Goal: Information Seeking & Learning: Learn about a topic

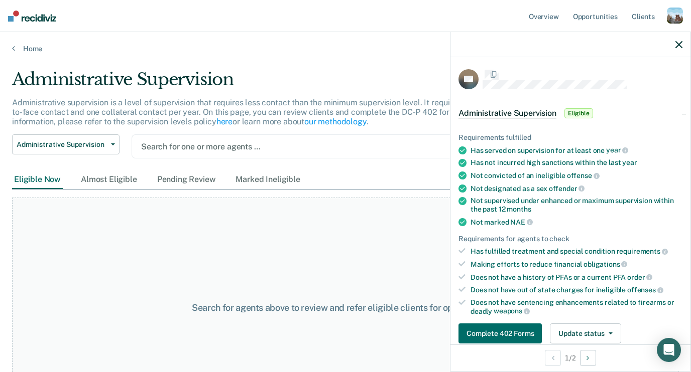
scroll to position [145, 0]
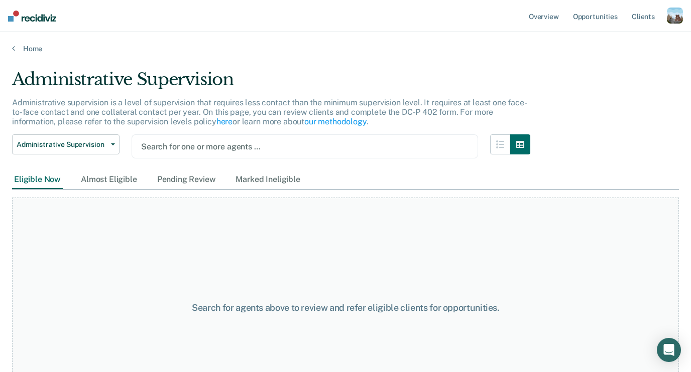
click at [181, 82] on div "Administrative Supervision" at bounding box center [271, 83] width 518 height 29
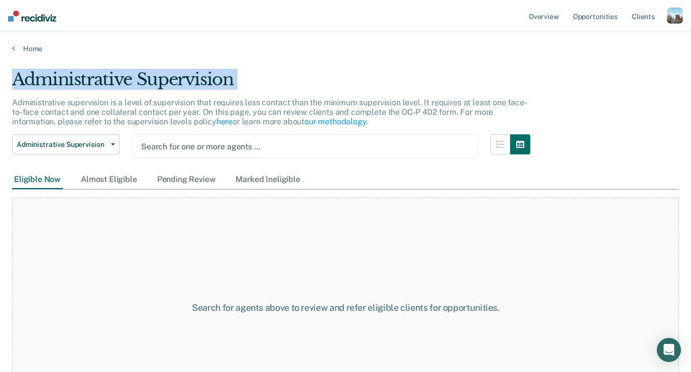
click at [181, 82] on div "Administrative Supervision" at bounding box center [271, 83] width 518 height 29
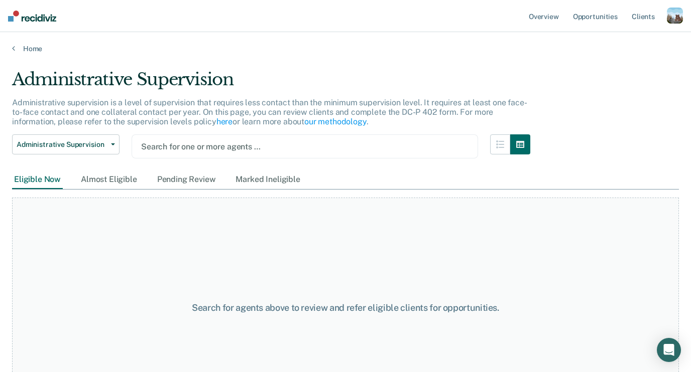
click at [170, 64] on main "Administrative Supervision Administrative supervision is a level of supervision…" at bounding box center [345, 211] width 691 height 316
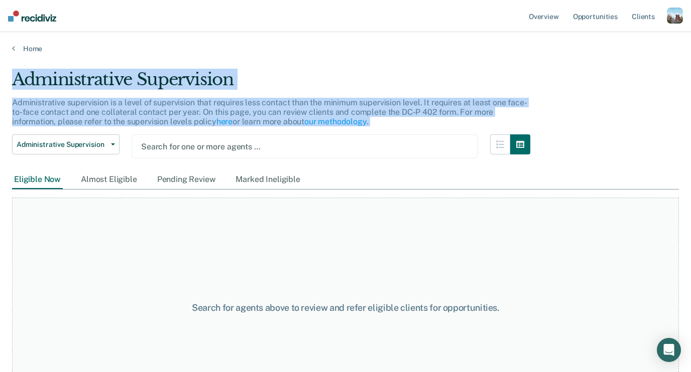
drag, startPoint x: 170, startPoint y: 64, endPoint x: 178, endPoint y: 132, distance: 69.3
click at [178, 132] on main "Administrative Supervision Administrative supervision is a level of supervision…" at bounding box center [345, 211] width 691 height 316
click at [177, 128] on div "Administrative supervision is a level of supervision that requires less contact…" at bounding box center [271, 116] width 518 height 37
drag, startPoint x: 177, startPoint y: 128, endPoint x: 177, endPoint y: 64, distance: 64.7
click at [177, 64] on main "Administrative Supervision Administrative supervision is a level of supervision…" at bounding box center [345, 211] width 691 height 316
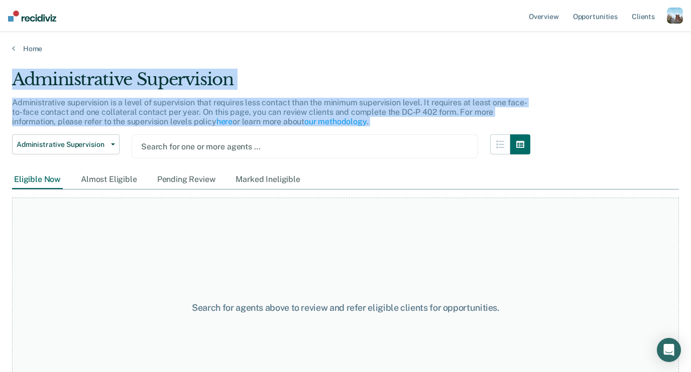
click at [177, 64] on main "Administrative Supervision Administrative supervision is a level of supervision…" at bounding box center [345, 211] width 691 height 316
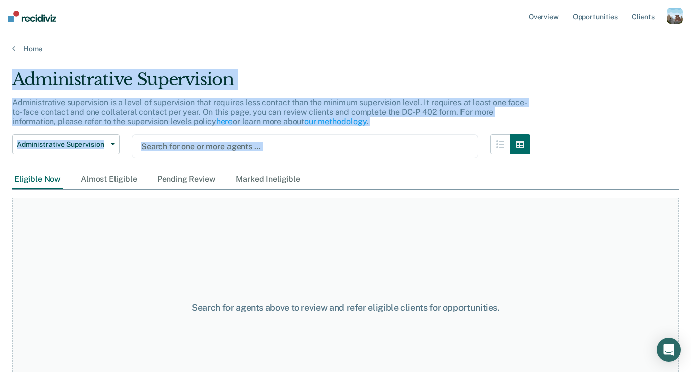
drag, startPoint x: 177, startPoint y: 64, endPoint x: 206, endPoint y: 141, distance: 82.8
click at [206, 141] on main "Administrative Supervision Administrative supervision is a level of supervision…" at bounding box center [345, 211] width 691 height 316
click at [171, 125] on p "Administrative supervision is a level of supervision that requires less contact…" at bounding box center [269, 112] width 515 height 29
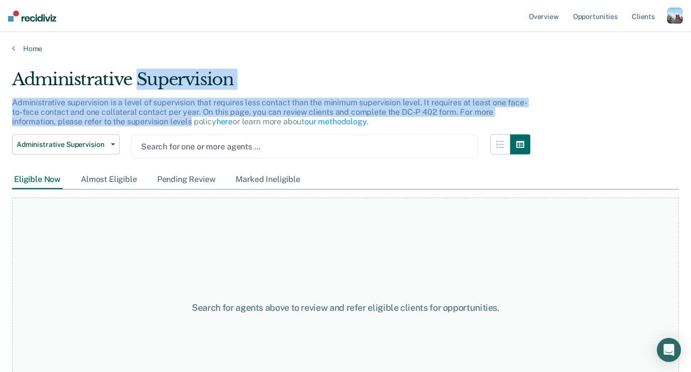
drag, startPoint x: 171, startPoint y: 125, endPoint x: 171, endPoint y: 70, distance: 54.7
click at [171, 71] on div "Administrative Supervision Administrative supervision is a level of supervision…" at bounding box center [271, 119] width 518 height 101
click at [171, 70] on div "Administrative Supervision" at bounding box center [271, 83] width 518 height 29
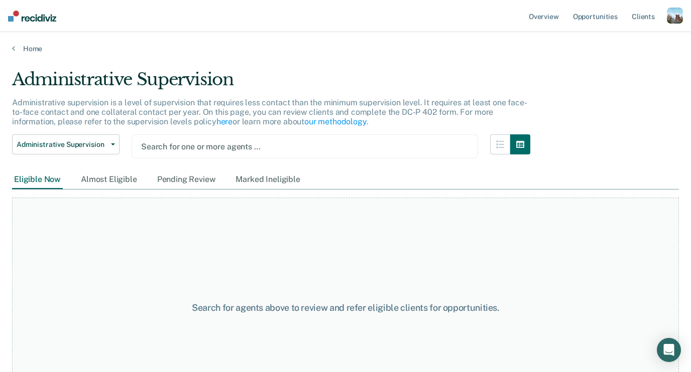
click at [672, 19] on div "button" at bounding box center [674, 16] width 16 height 16
click at [611, 43] on link "Profile" at bounding box center [634, 41] width 81 height 9
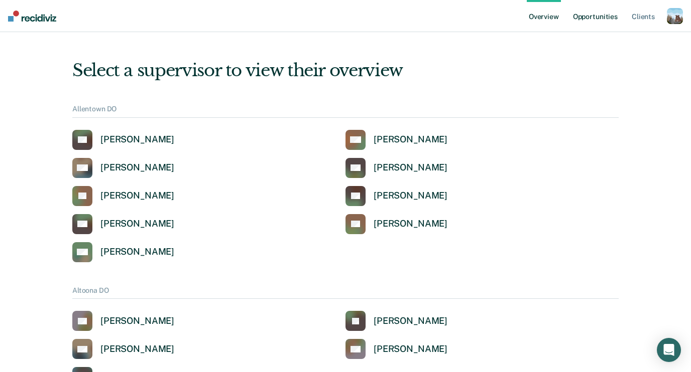
click at [594, 8] on link "Opportunities" at bounding box center [595, 16] width 49 height 32
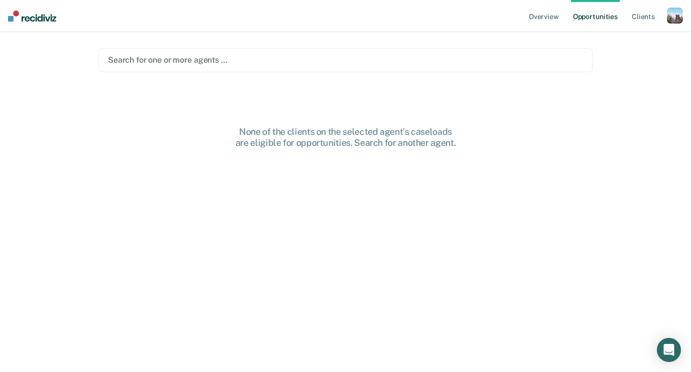
click at [287, 73] on main "Search for one or more agents … None of the clients on the selected agent's cas…" at bounding box center [345, 190] width 518 height 316
click at [282, 65] on div at bounding box center [345, 60] width 475 height 12
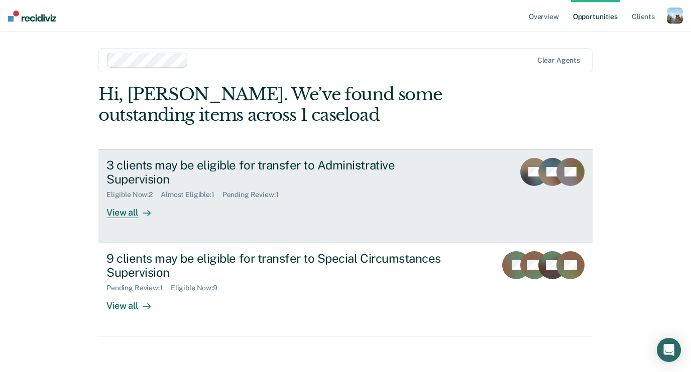
click at [172, 172] on div "3 clients may be eligible for transfer to Administrative Supervision" at bounding box center [282, 172] width 352 height 29
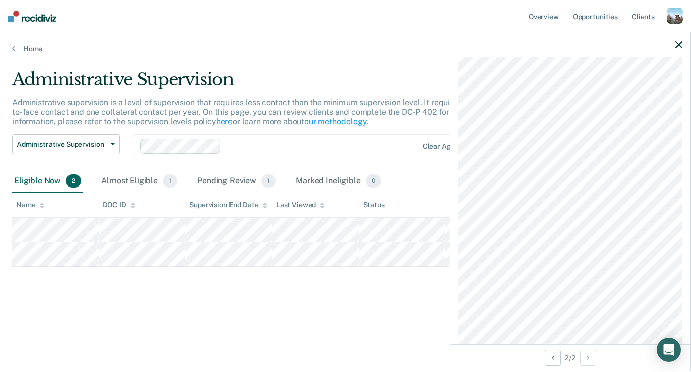
scroll to position [598, 0]
click at [37, 51] on link "Home" at bounding box center [345, 48] width 666 height 9
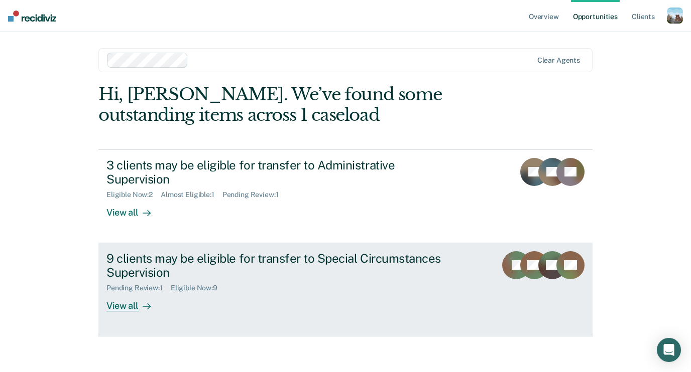
click at [130, 251] on div "9 clients may be eligible for transfer to Special Circumstances Supervision" at bounding box center [282, 265] width 352 height 29
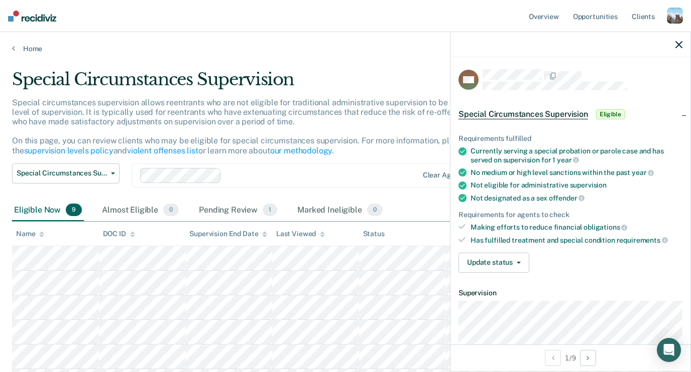
scroll to position [347, 0]
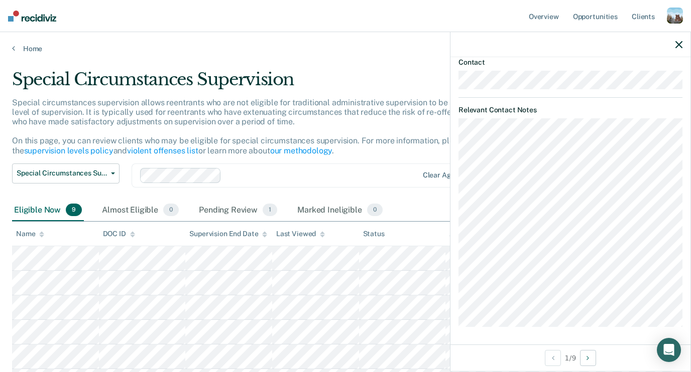
click at [580, 331] on div "MV Special Circumstances Supervision Eligible Requirements fulfilled Currently …" at bounding box center [570, 201] width 240 height 288
click at [578, 148] on div "MV Special Circumstances Supervision Eligible Requirements fulfilled Currently …" at bounding box center [570, 201] width 240 height 288
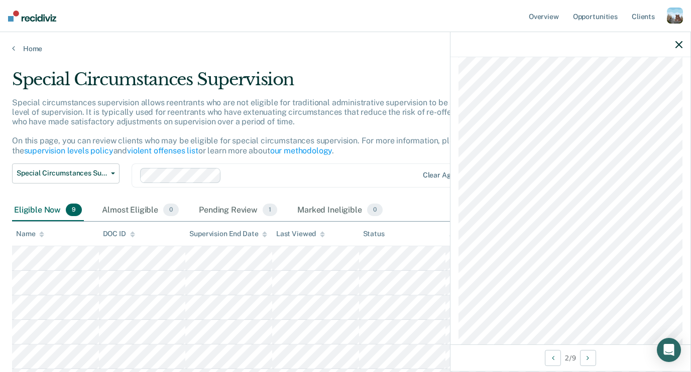
scroll to position [362, 0]
click at [35, 46] on link "Home" at bounding box center [345, 48] width 666 height 9
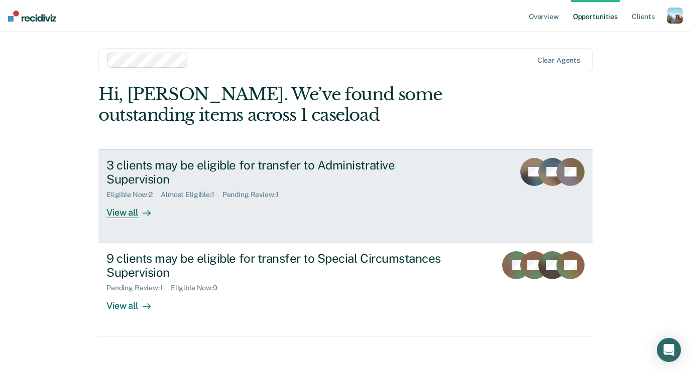
click at [191, 187] on div "3 clients may be eligible for transfer to Administrative Supervision Eligible N…" at bounding box center [294, 188] width 376 height 61
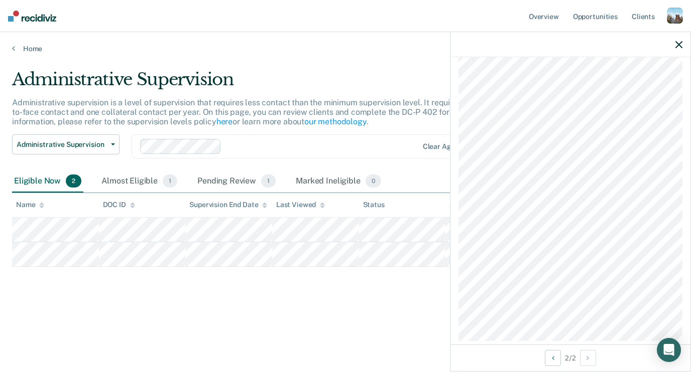
scroll to position [598, 0]
click at [22, 46] on link "Home" at bounding box center [345, 48] width 666 height 9
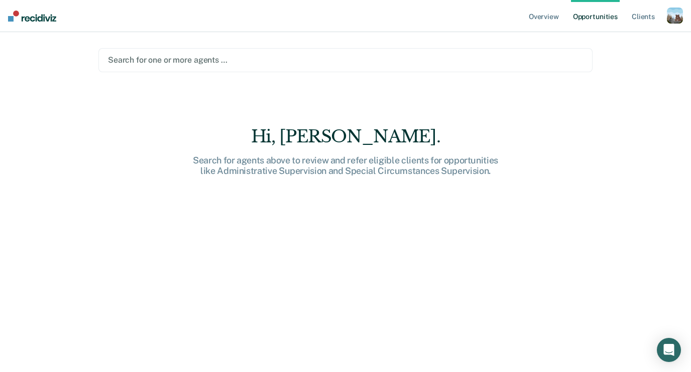
click at [170, 67] on div "Search for one or more agents …" at bounding box center [345, 60] width 494 height 24
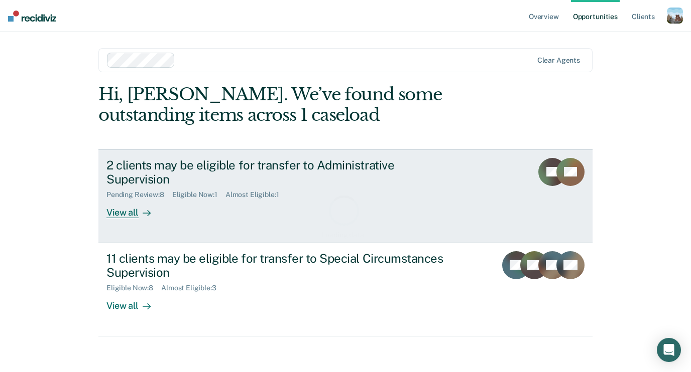
click at [142, 207] on div at bounding box center [145, 213] width 12 height 12
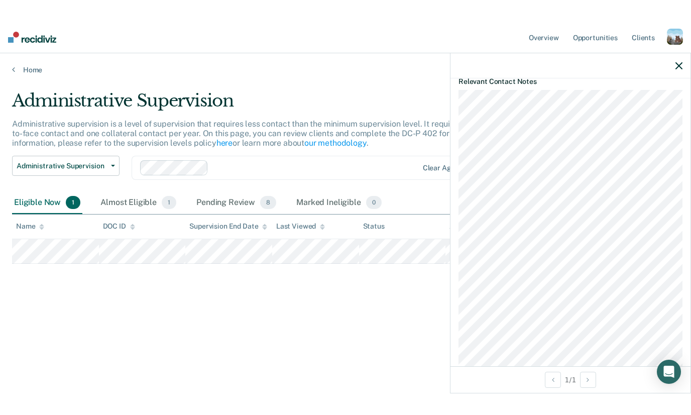
scroll to position [295, 0]
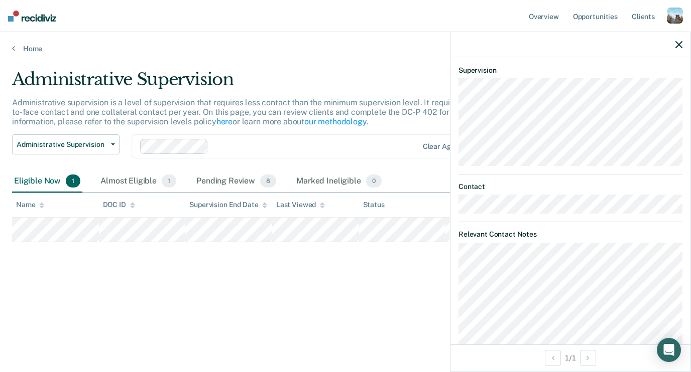
click at [614, 370] on div "1 / 1" at bounding box center [570, 358] width 240 height 27
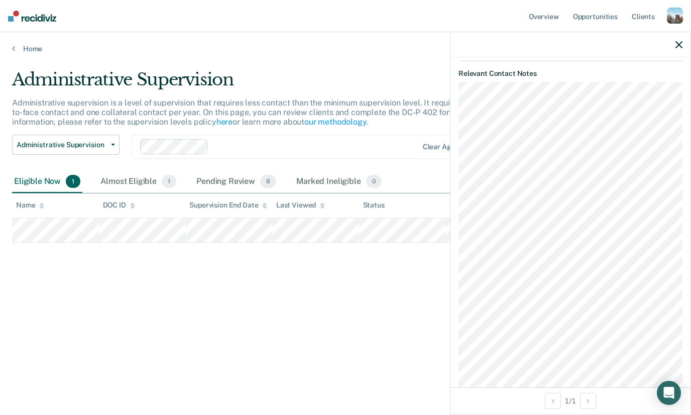
scroll to position [442, 0]
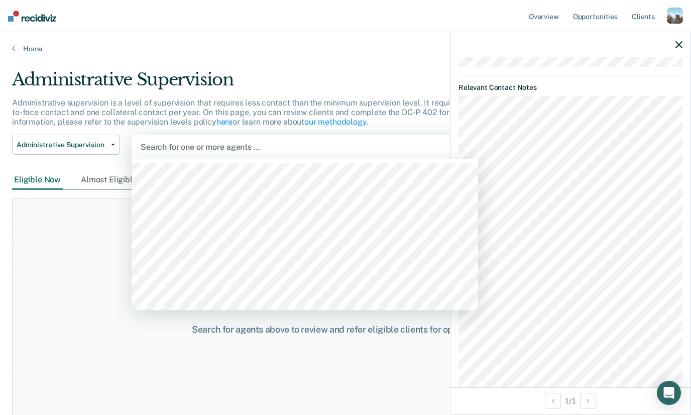
click at [198, 146] on div at bounding box center [305, 147] width 328 height 12
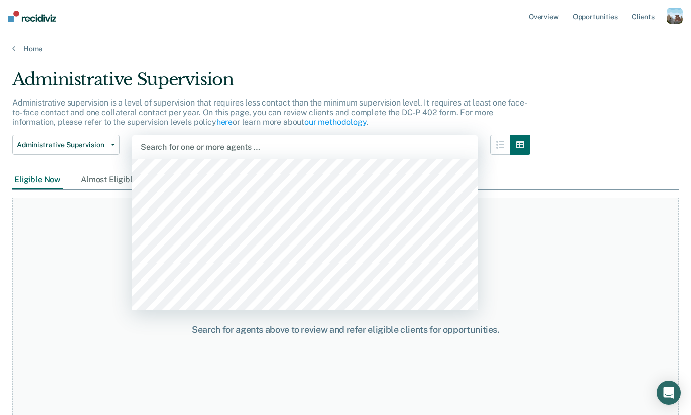
scroll to position [906, 0]
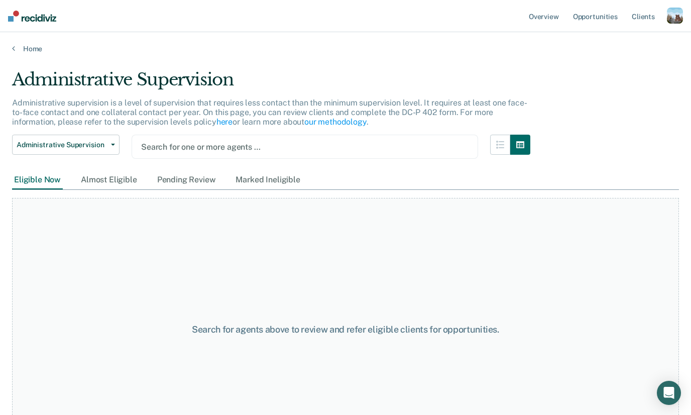
click at [195, 146] on div at bounding box center [304, 147] width 327 height 12
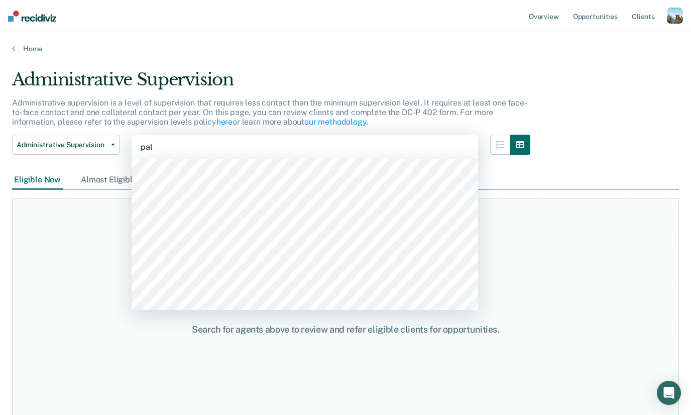
scroll to position [0, 0]
type input "[PERSON_NAME]"
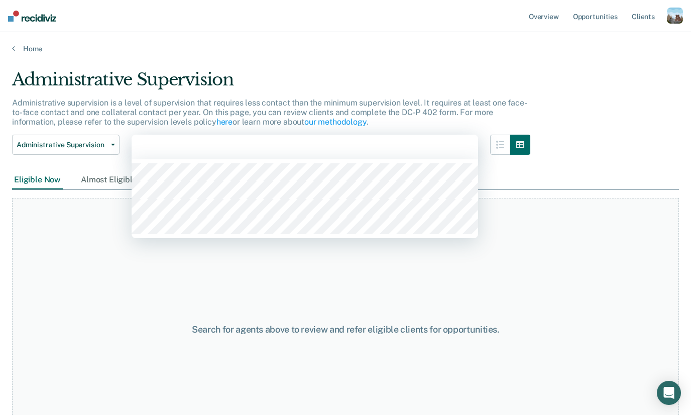
click at [185, 151] on div at bounding box center [305, 147] width 328 height 12
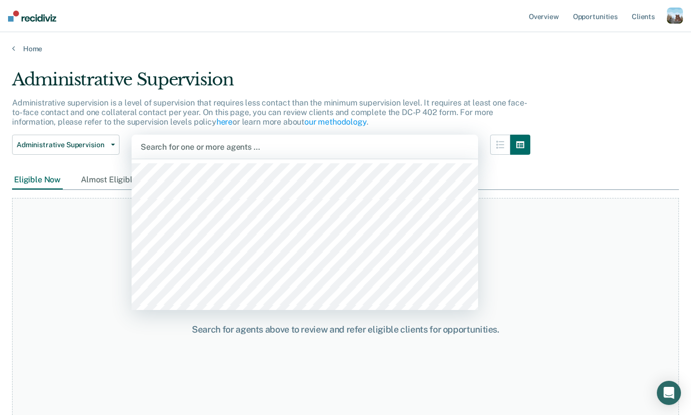
click at [185, 151] on div at bounding box center [305, 147] width 328 height 12
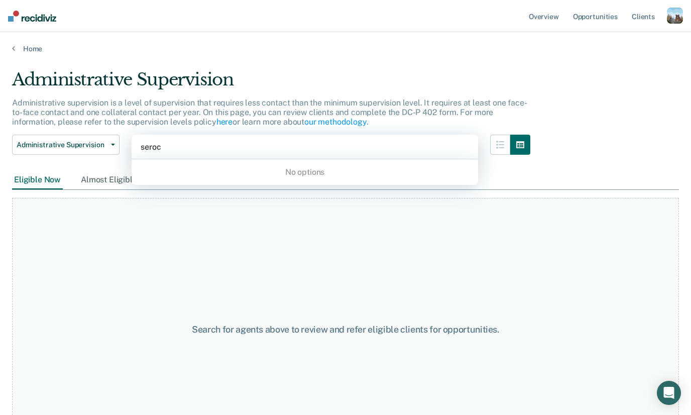
type input "serock"
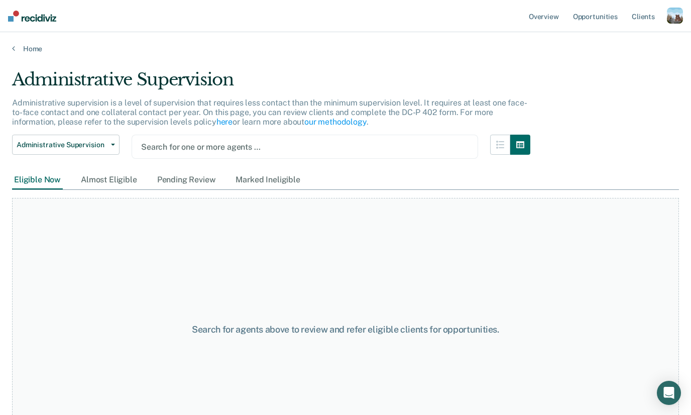
click at [185, 143] on div at bounding box center [304, 147] width 327 height 12
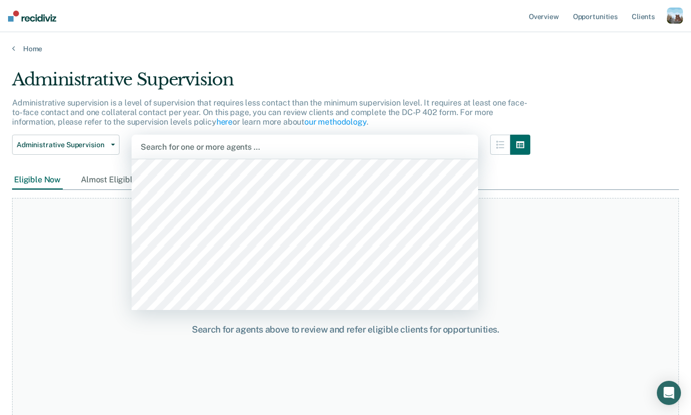
scroll to position [310, 0]
click at [578, 20] on link "Opportunities" at bounding box center [595, 16] width 49 height 32
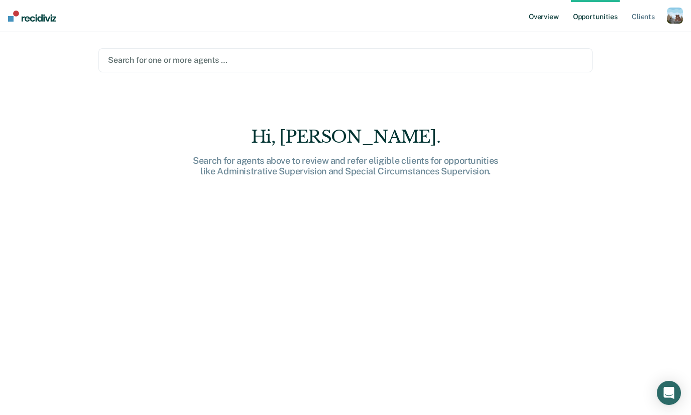
click at [548, 20] on link "Overview" at bounding box center [543, 16] width 34 height 32
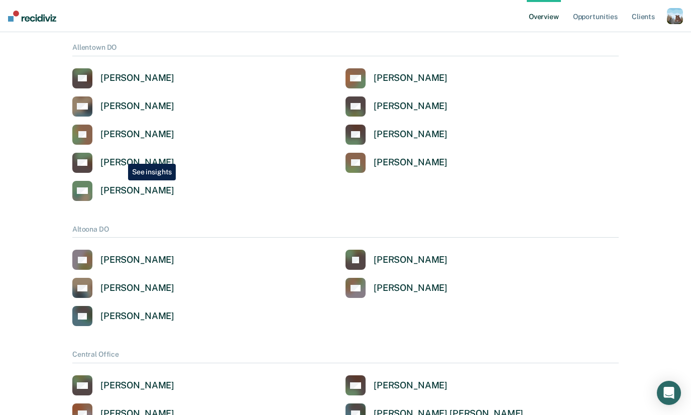
scroll to position [1791, 0]
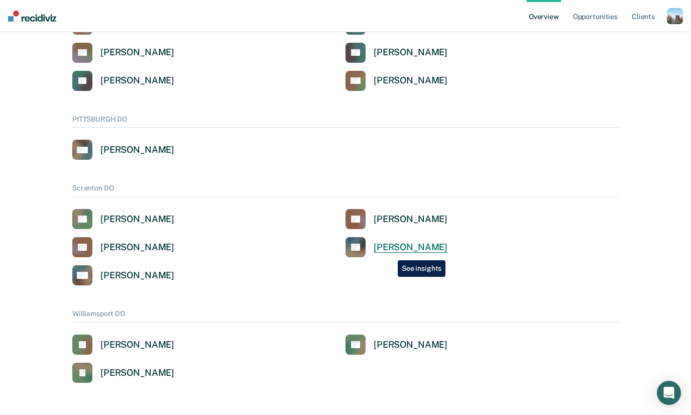
click at [390, 252] on link "PS [PERSON_NAME]" at bounding box center [396, 247] width 102 height 20
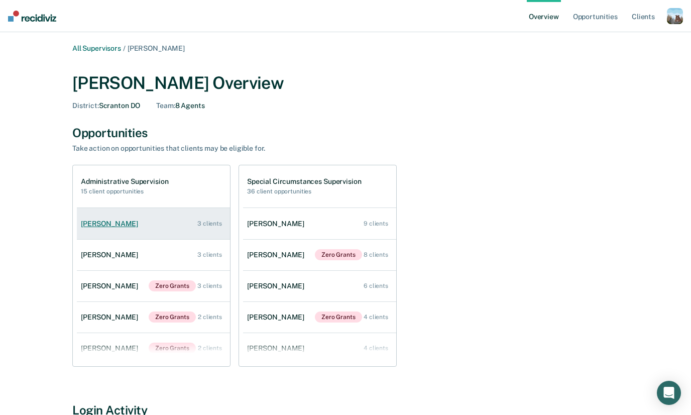
click at [136, 223] on div "[PERSON_NAME]" at bounding box center [111, 223] width 61 height 9
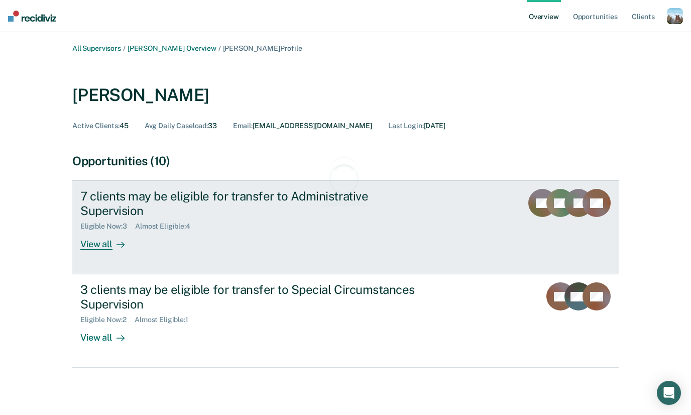
scroll to position [2, 0]
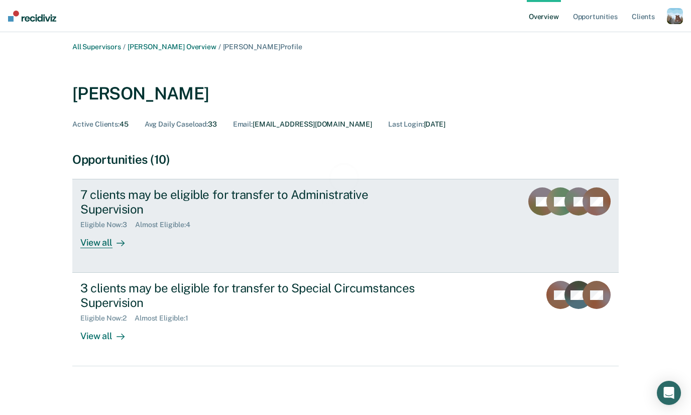
click at [191, 216] on div "Eligible Now : 3 Almost Eligible : 4" at bounding box center [256, 222] width 352 height 13
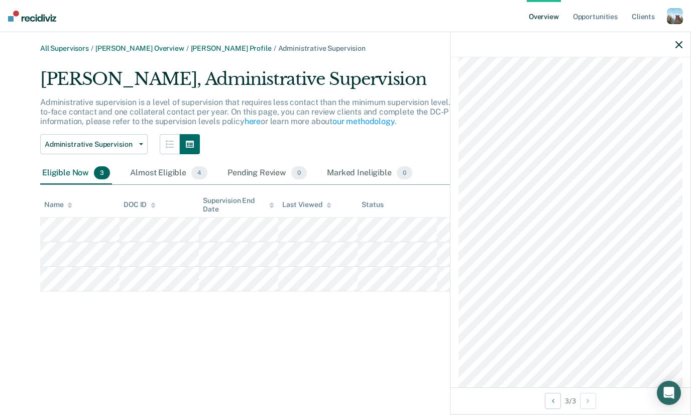
scroll to position [930, 0]
click at [151, 321] on div "All Supervisors / [PERSON_NAME] Overview / [PERSON_NAME] Profile / Administrati…" at bounding box center [345, 213] width 666 height 338
click at [143, 48] on link "[PERSON_NAME] Overview" at bounding box center [139, 48] width 89 height 9
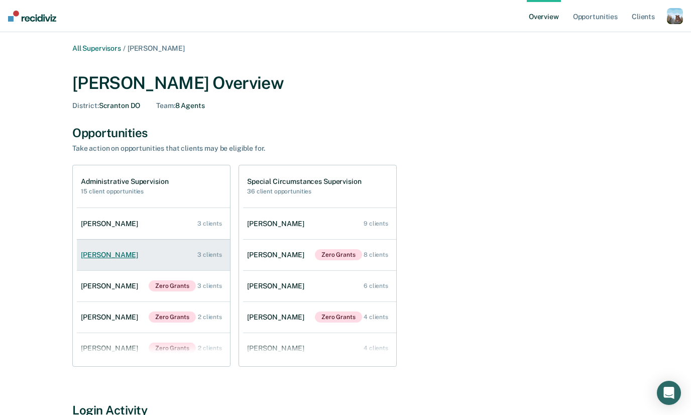
click at [132, 251] on link "[PERSON_NAME] 3 clients" at bounding box center [153, 254] width 153 height 29
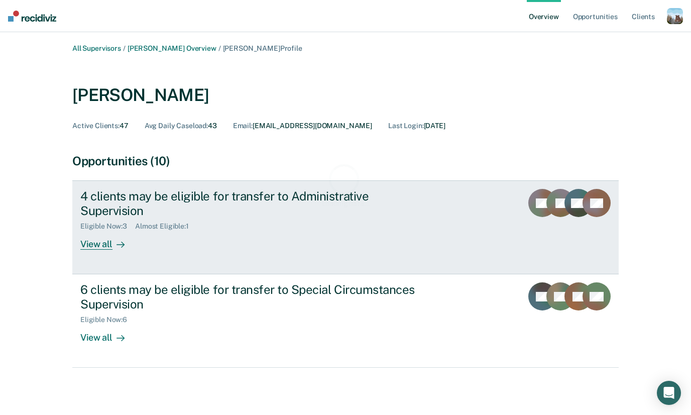
click at [140, 234] on div "4 clients may be eligible for transfer to Administrative Supervision Eligible N…" at bounding box center [268, 219] width 376 height 61
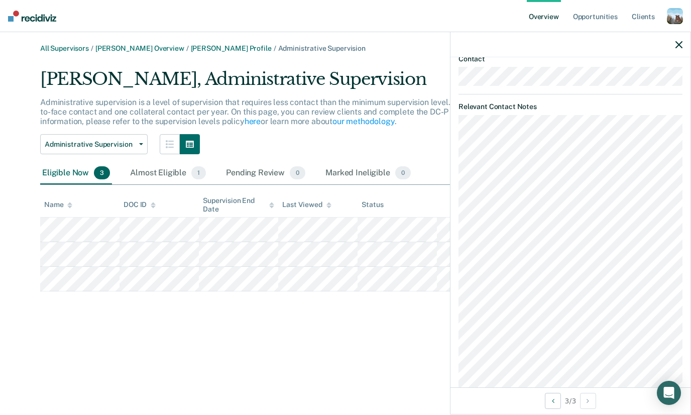
scroll to position [424, 0]
click at [104, 147] on span "Administrative Supervision" at bounding box center [90, 144] width 90 height 9
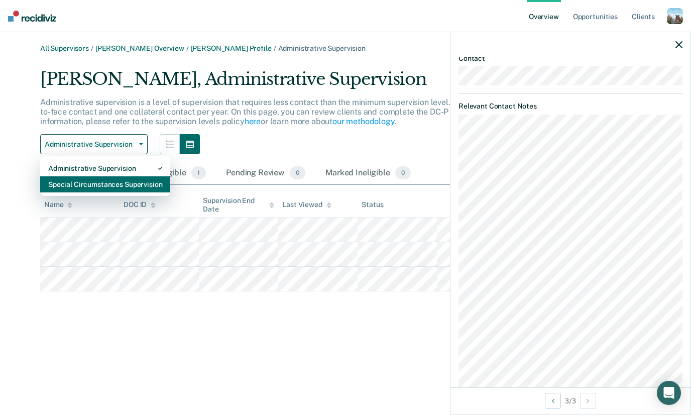
click at [97, 182] on div "Special Circumstances Supervision" at bounding box center [105, 184] width 114 height 16
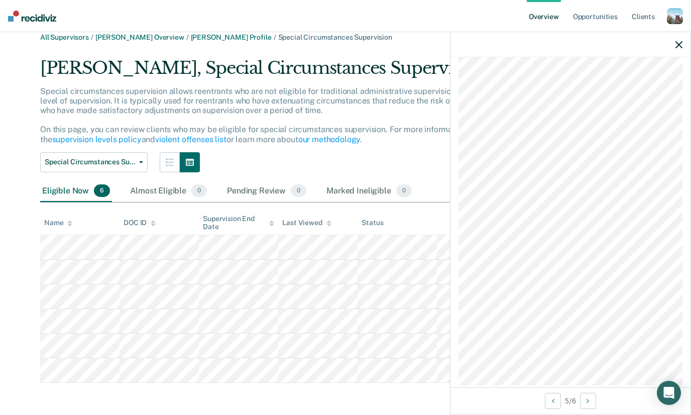
scroll to position [543, 0]
click at [415, 17] on nav "Overview Opportunities Client s Profile How it works Log Out" at bounding box center [345, 16] width 691 height 32
click at [681, 43] on icon "button" at bounding box center [678, 44] width 7 height 7
